Goal: Information Seeking & Learning: Check status

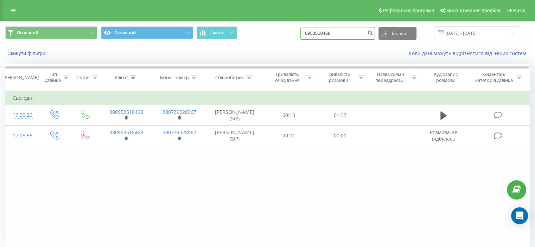
click at [333, 37] on input "0953518468" at bounding box center [337, 33] width 75 height 13
paste input "81509946"
type input "0981509946"
click at [373, 34] on icon "submit" at bounding box center [370, 32] width 6 height 4
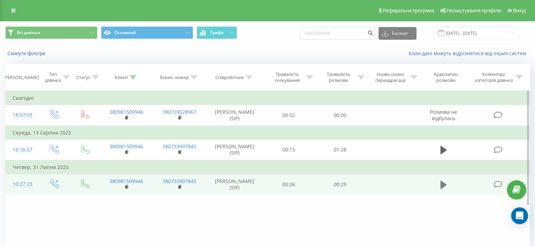
click at [441, 189] on icon at bounding box center [443, 184] width 6 height 8
